Goal: Transaction & Acquisition: Purchase product/service

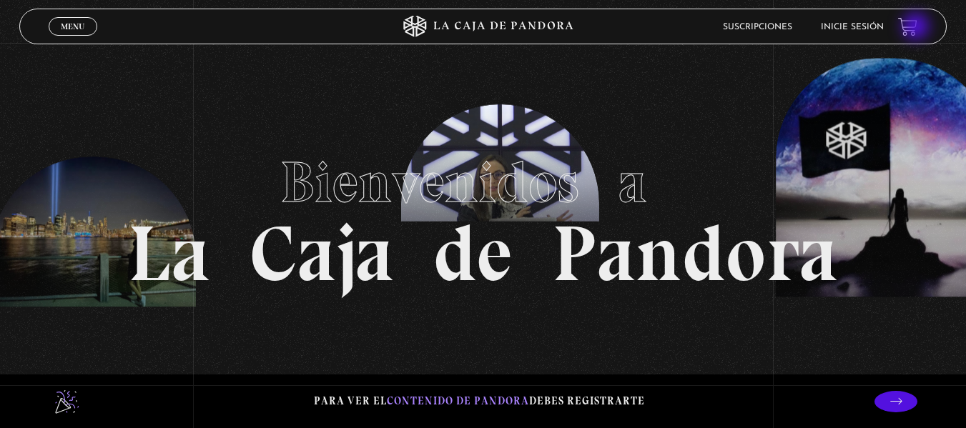
click at [917, 28] on link at bounding box center [907, 25] width 19 height 19
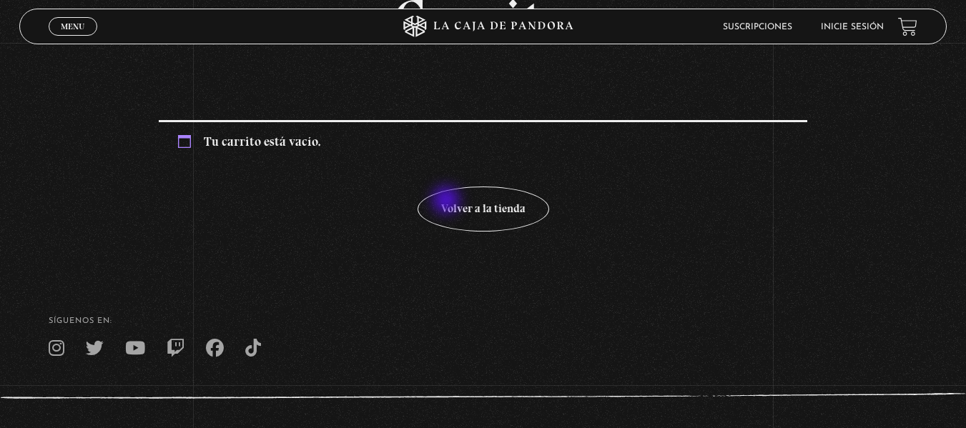
scroll to position [9, 0]
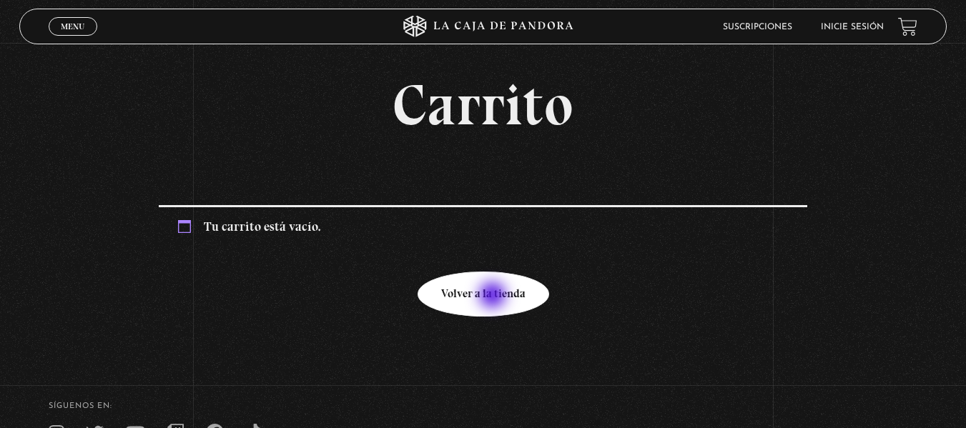
click at [494, 297] on link "Volver a la tienda" at bounding box center [484, 294] width 132 height 45
